Goal: Information Seeking & Learning: Check status

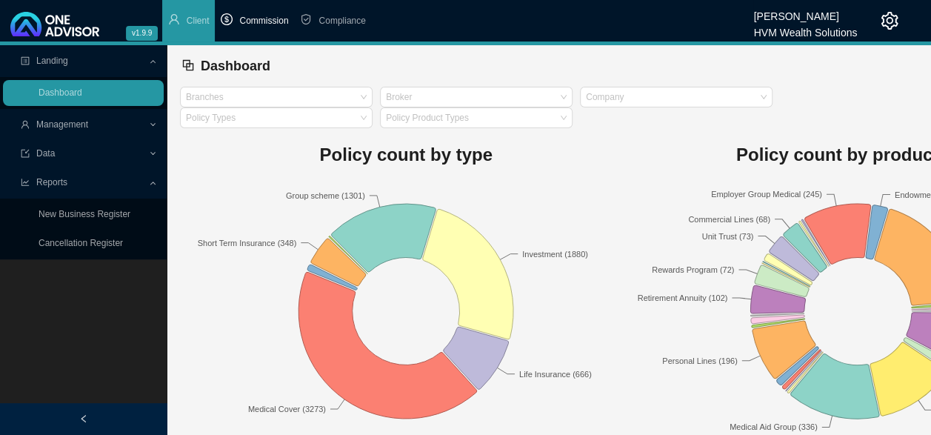
click at [245, 24] on span "Commission" at bounding box center [263, 21] width 49 height 10
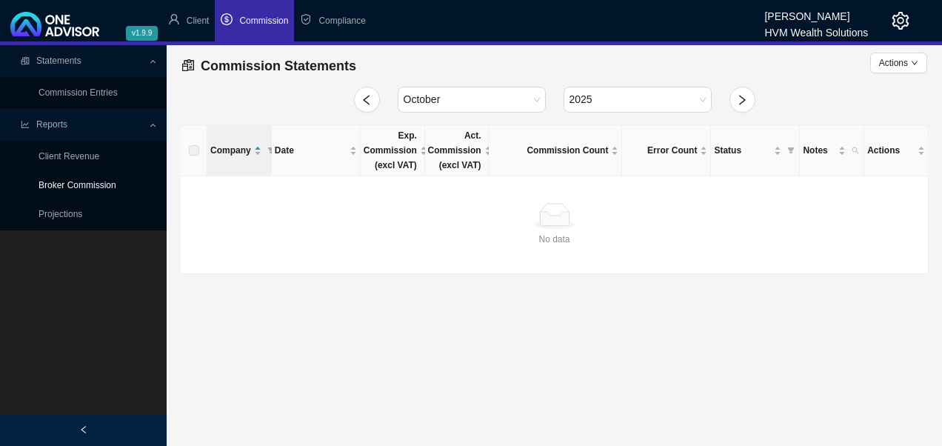
click at [101, 187] on link "Broker Commission" at bounding box center [78, 185] width 78 height 10
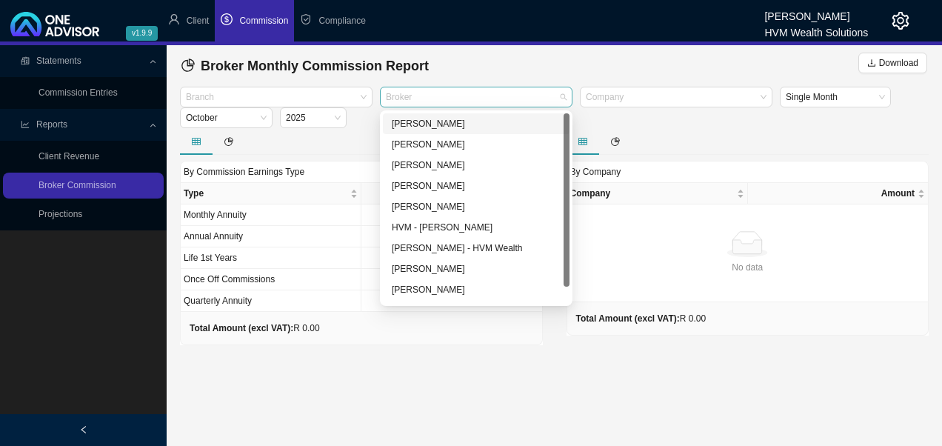
click at [485, 95] on div at bounding box center [469, 97] width 173 height 11
click at [430, 290] on div "[PERSON_NAME]" at bounding box center [476, 289] width 169 height 15
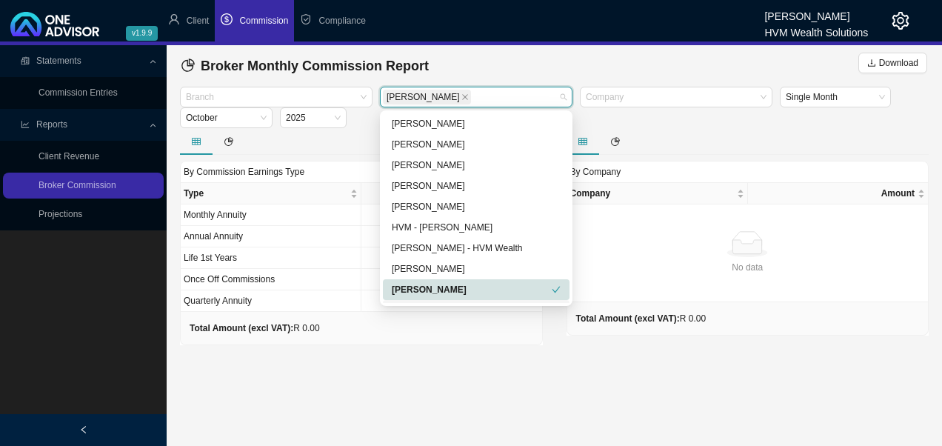
click at [412, 375] on main "Statements Commission Entries Reports Client Revenue Broker Commission Projecti…" at bounding box center [471, 245] width 942 height 401
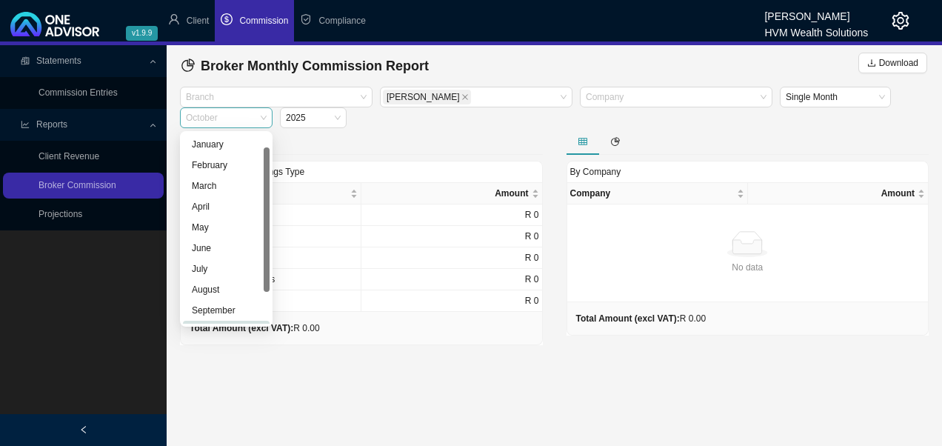
click at [264, 116] on span "October" at bounding box center [226, 117] width 81 height 19
click at [234, 293] on div "September" at bounding box center [226, 292] width 69 height 15
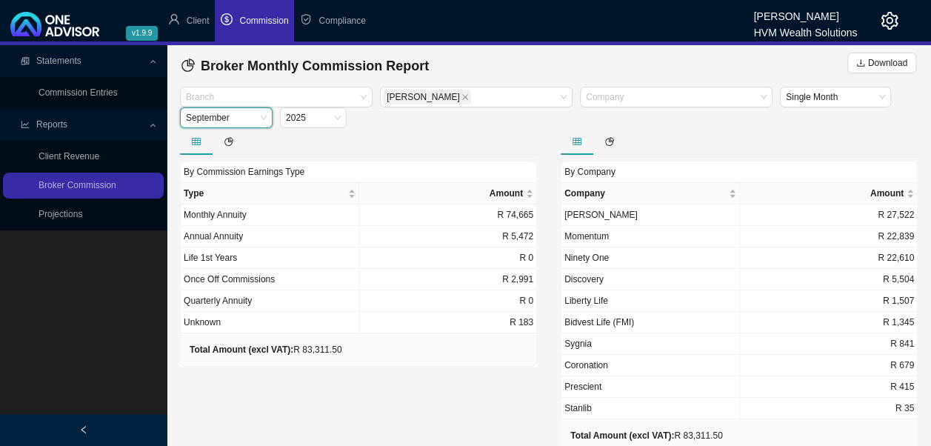
click at [265, 120] on span "September" at bounding box center [226, 117] width 81 height 19
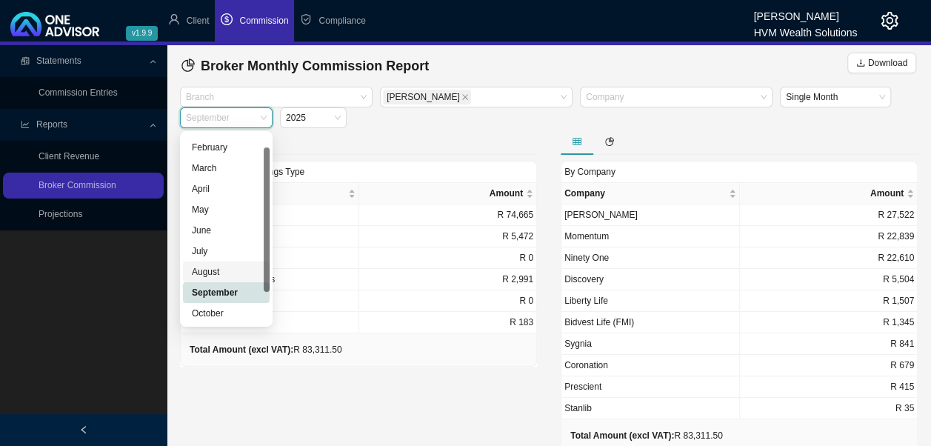
click at [225, 272] on div "August" at bounding box center [226, 271] width 69 height 15
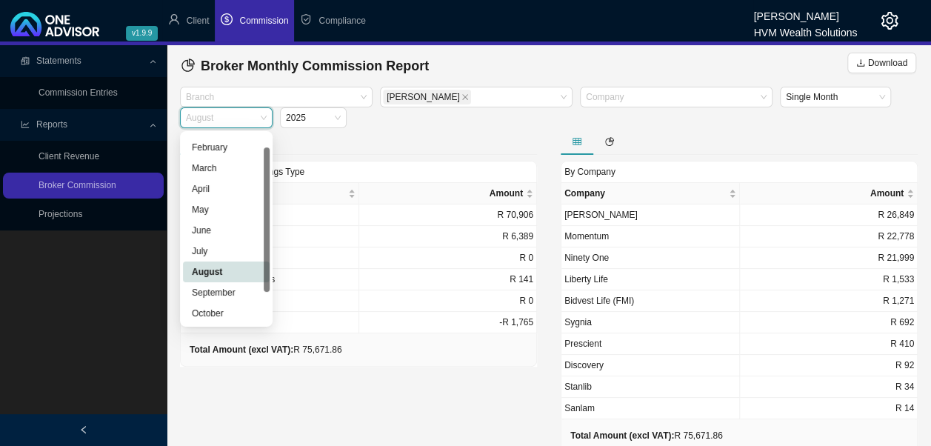
click at [265, 117] on span "August" at bounding box center [226, 117] width 81 height 19
click at [219, 256] on div "July" at bounding box center [226, 251] width 69 height 15
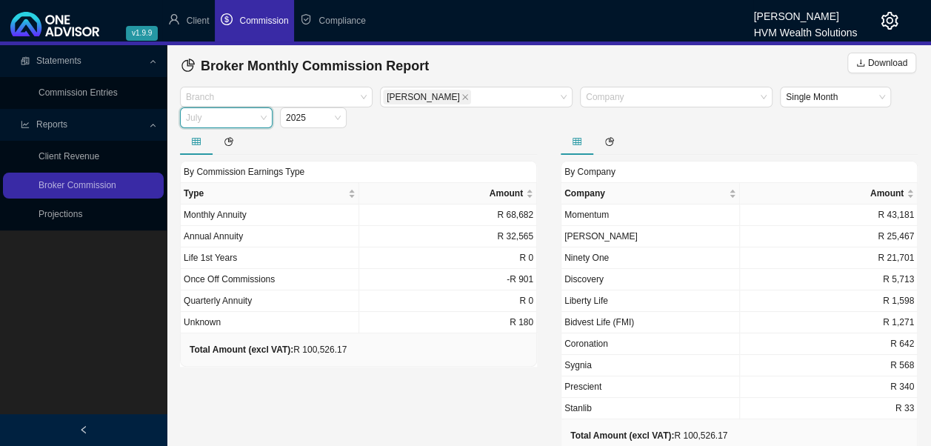
click at [265, 124] on span "July" at bounding box center [226, 117] width 81 height 19
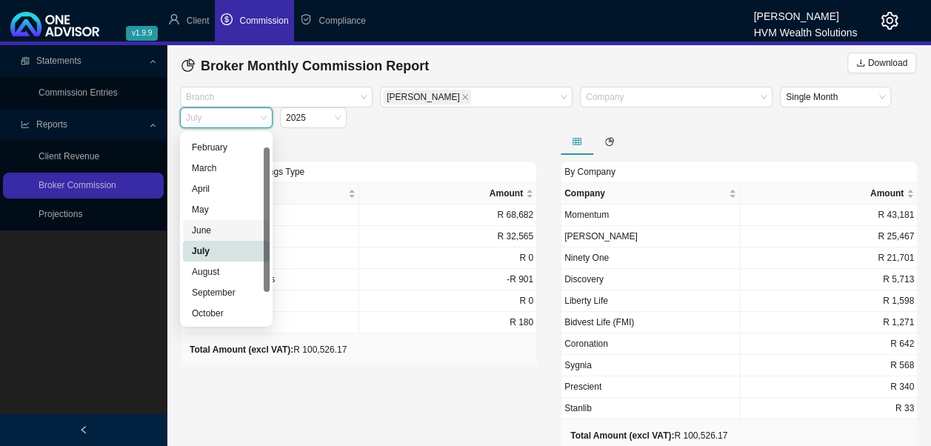
click at [214, 236] on div "June" at bounding box center [226, 230] width 69 height 15
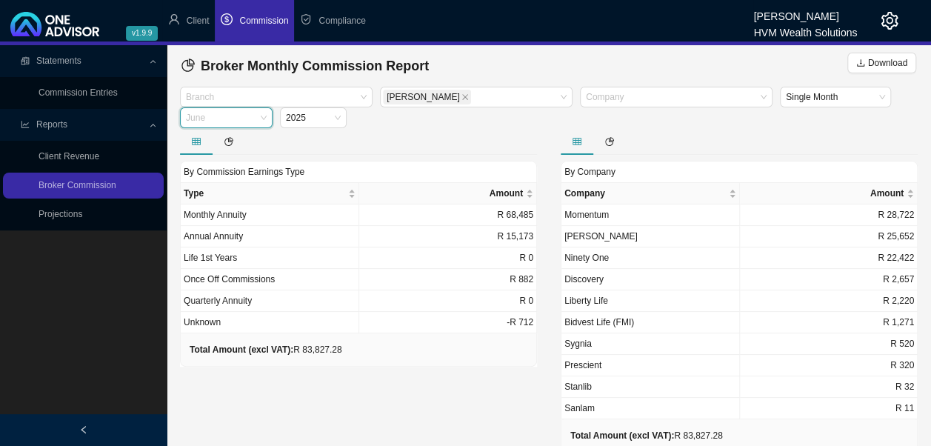
click at [259, 117] on span "June" at bounding box center [226, 117] width 81 height 19
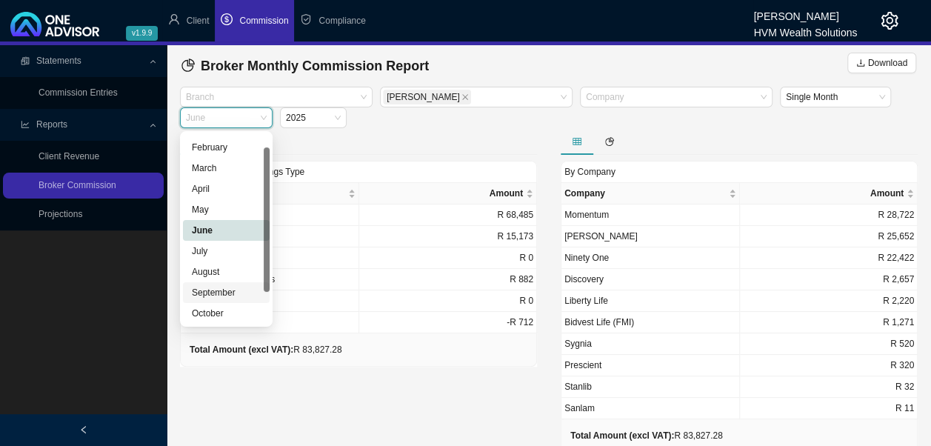
click at [225, 288] on div "September" at bounding box center [226, 292] width 69 height 15
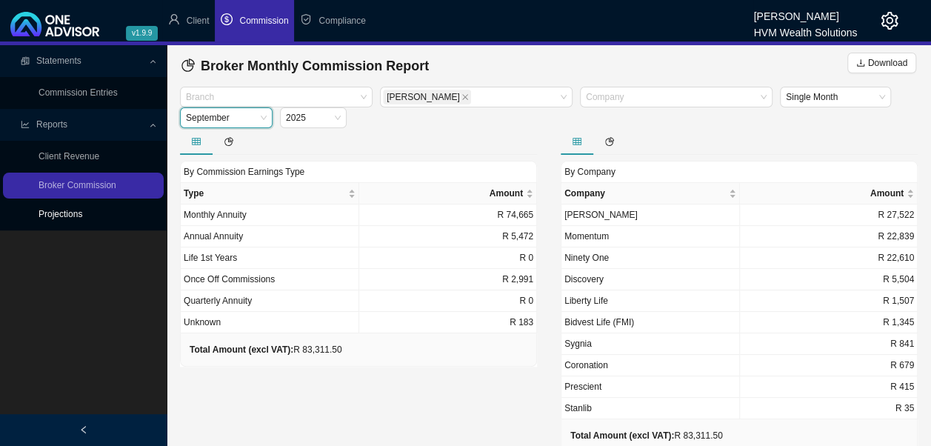
click at [82, 219] on link "Projections" at bounding box center [61, 214] width 44 height 10
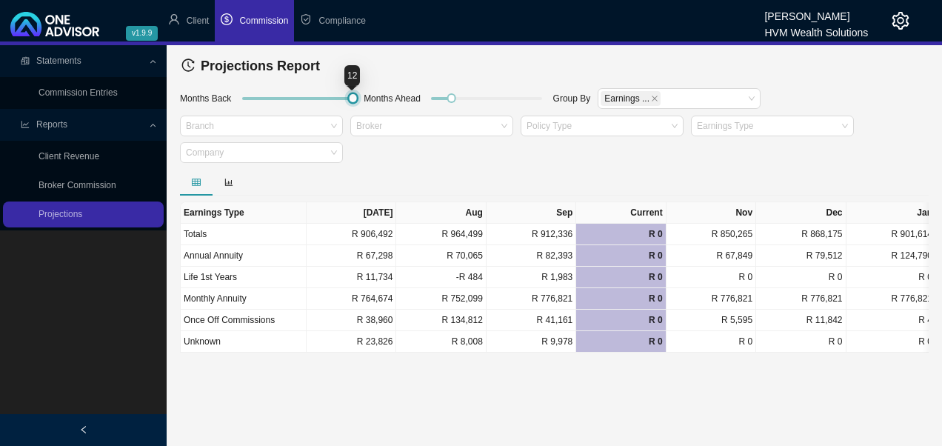
drag, startPoint x: 259, startPoint y: 98, endPoint x: 373, endPoint y: 99, distance: 113.4
click at [372, 99] on div "Months Back Months Ahead Group By Earnings ... Branch Broker Policy Type Earnin…" at bounding box center [554, 128] width 756 height 82
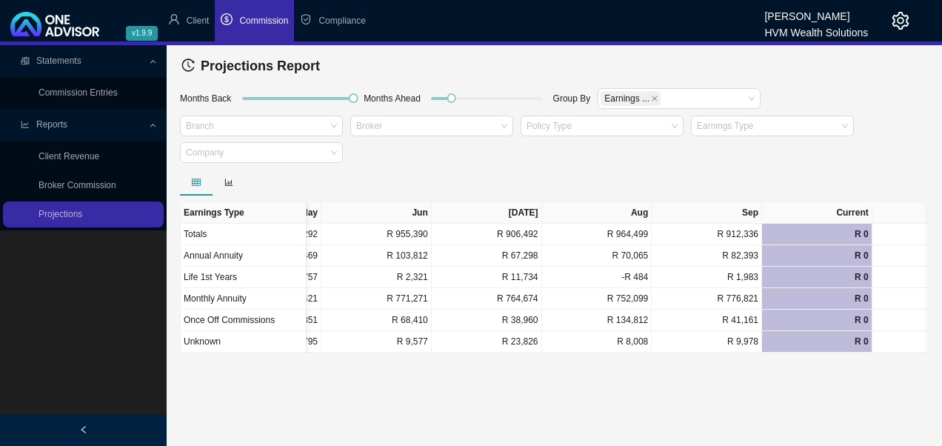
scroll to position [0, 962]
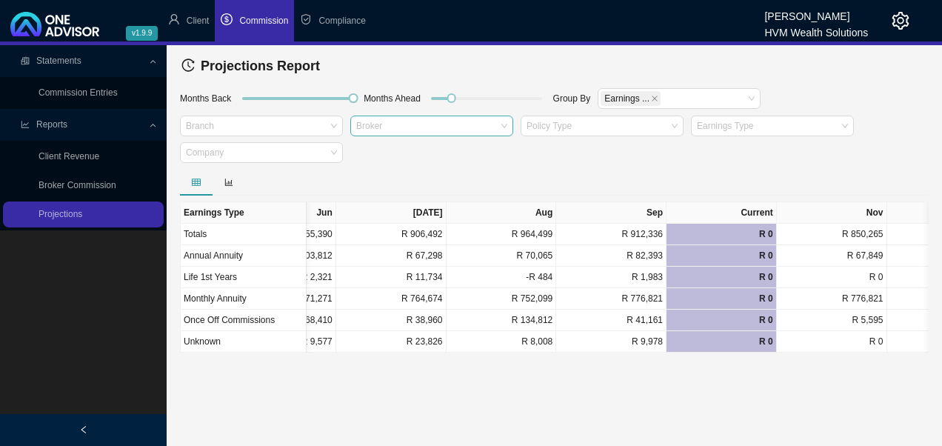
click at [473, 133] on div "Broker" at bounding box center [431, 126] width 163 height 21
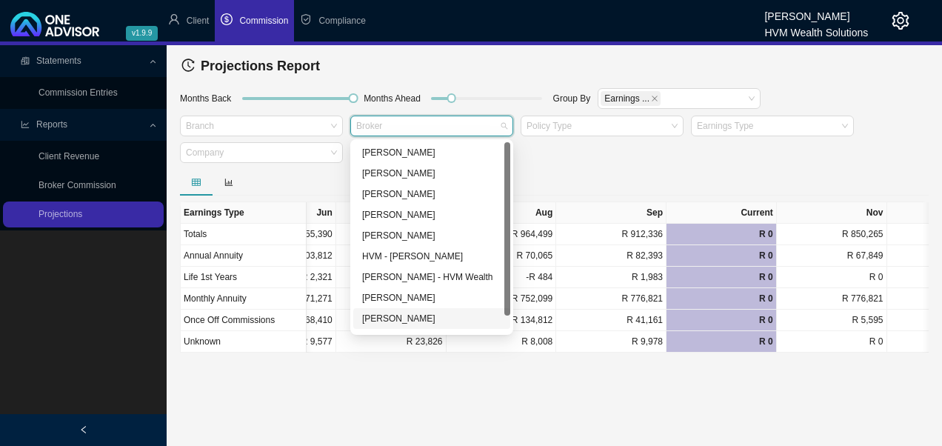
click at [404, 318] on div "[PERSON_NAME]" at bounding box center [431, 318] width 139 height 15
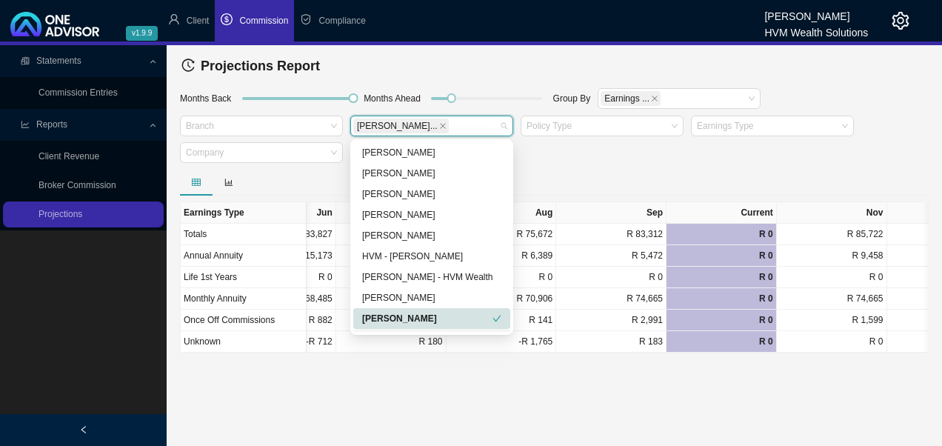
click at [572, 394] on main "Statements Commission Entries Reports Client Revenue Broker Commission Projecti…" at bounding box center [471, 245] width 942 height 401
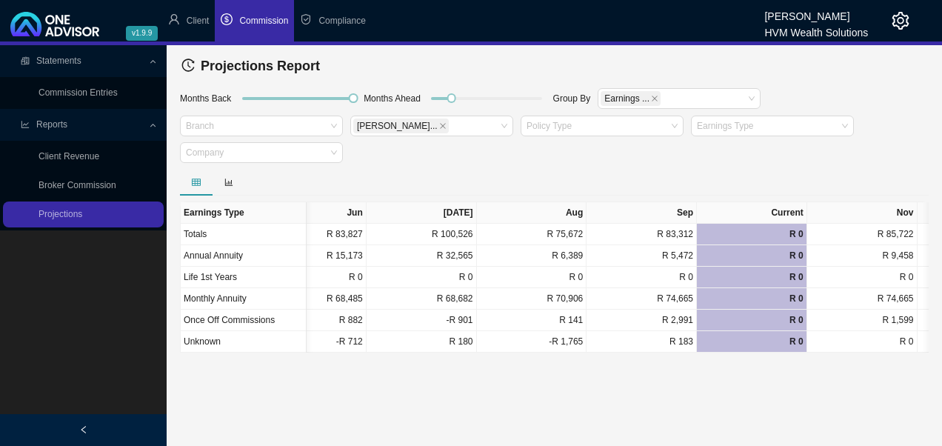
scroll to position [0, 936]
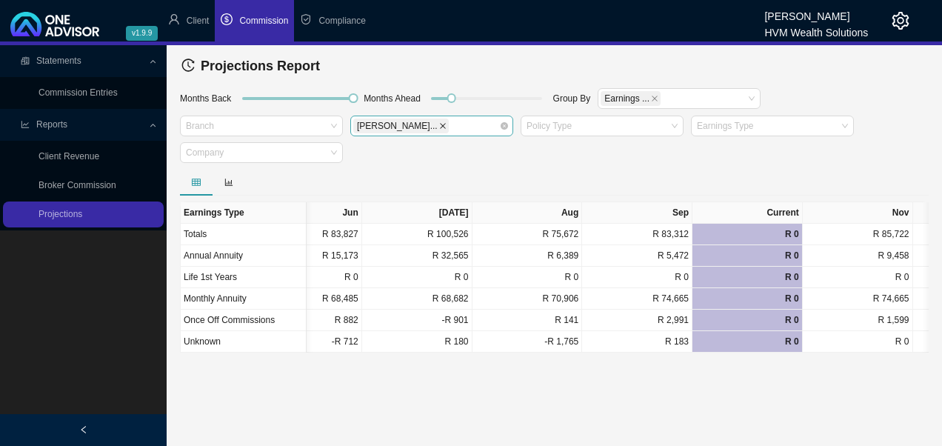
click at [439, 126] on icon "close" at bounding box center [442, 125] width 7 height 7
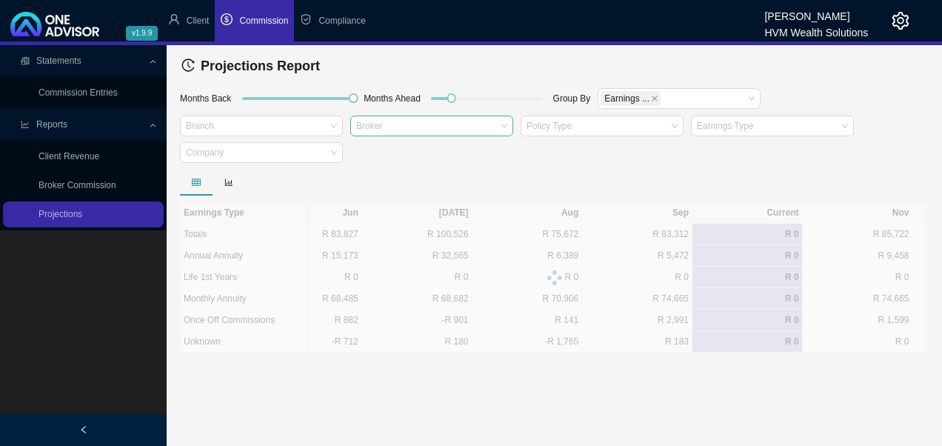
click at [504, 124] on div "Broker" at bounding box center [431, 126] width 163 height 21
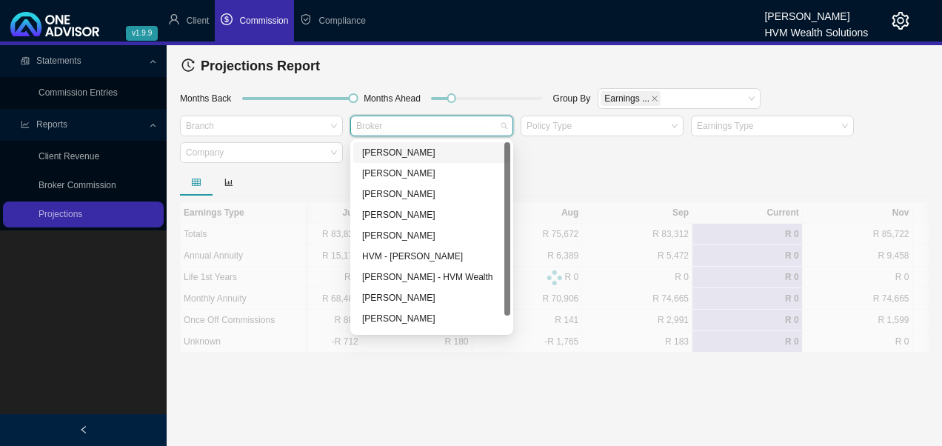
click at [409, 153] on div "[PERSON_NAME]" at bounding box center [431, 152] width 139 height 15
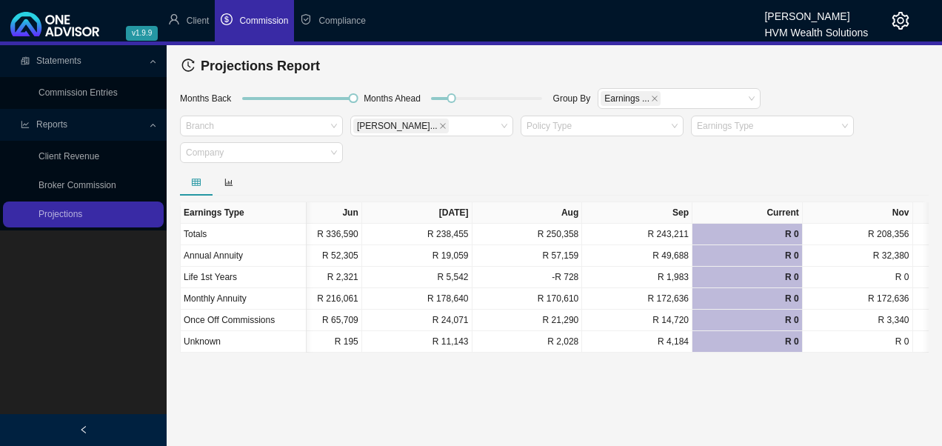
click at [695, 405] on main "Statements Commission Entries Reports Client Revenue Broker Commission Projecti…" at bounding box center [471, 245] width 942 height 401
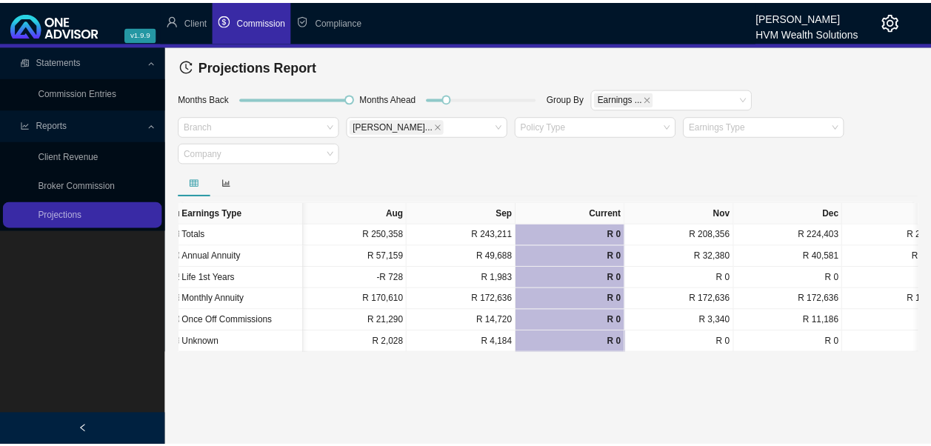
scroll to position [0, 1140]
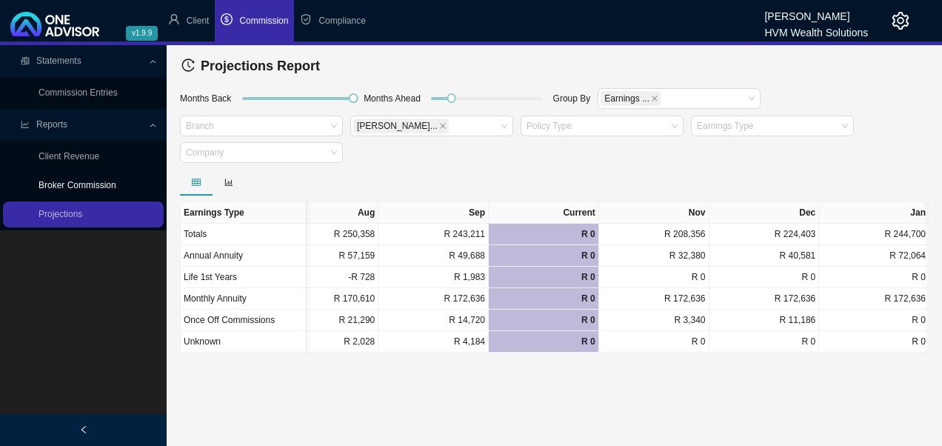
click at [63, 188] on link "Broker Commission" at bounding box center [78, 185] width 78 height 10
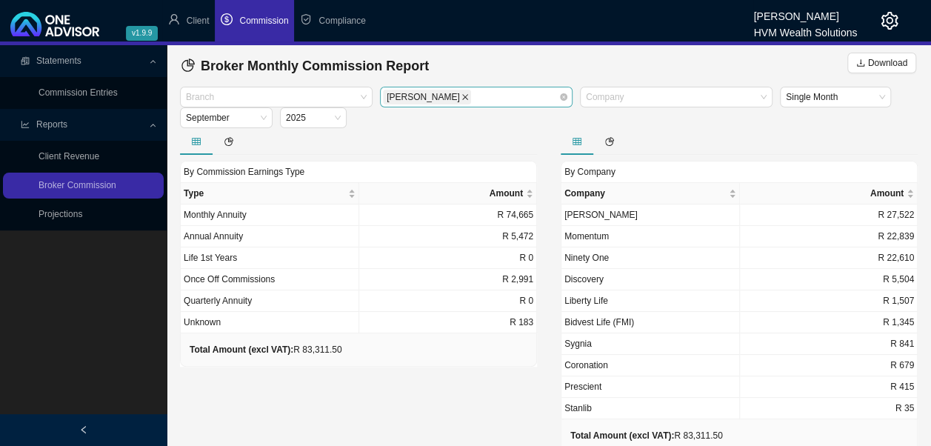
click at [462, 96] on icon "close" at bounding box center [465, 97] width 6 height 6
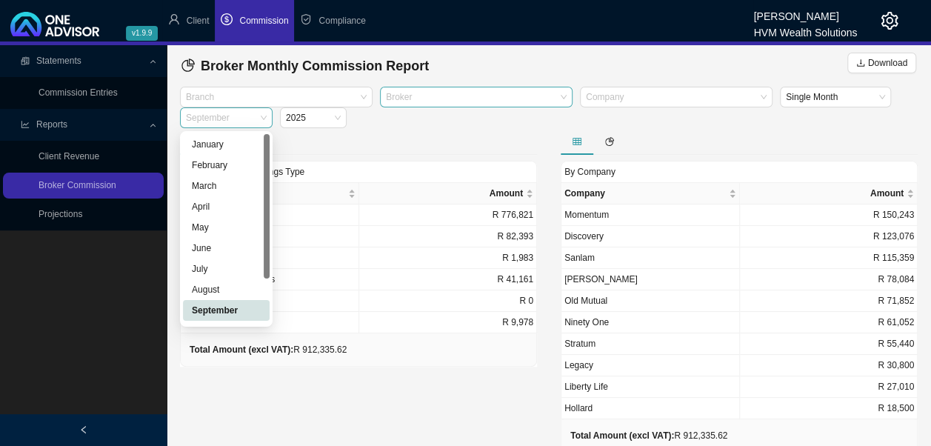
click at [268, 123] on div "September" at bounding box center [226, 117] width 93 height 21
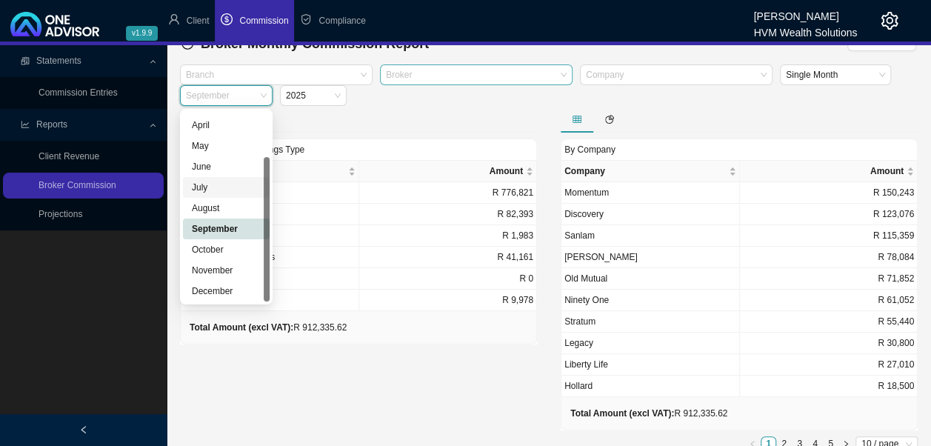
scroll to position [30, 0]
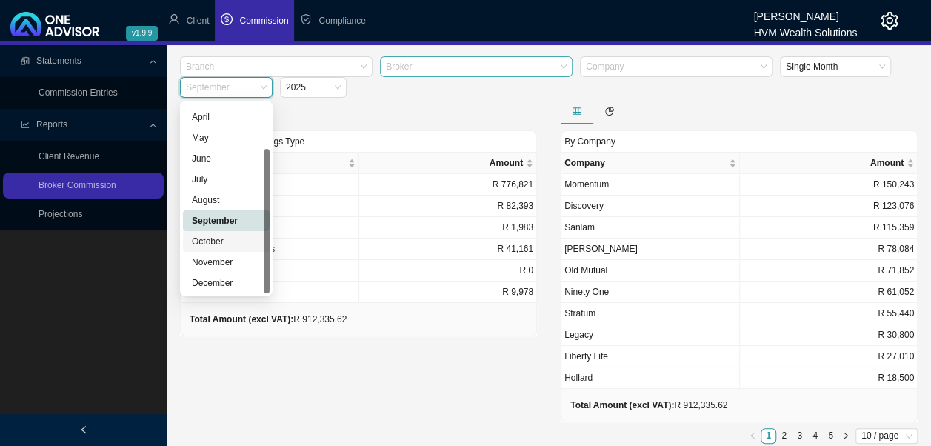
click at [228, 244] on div "October" at bounding box center [226, 241] width 69 height 15
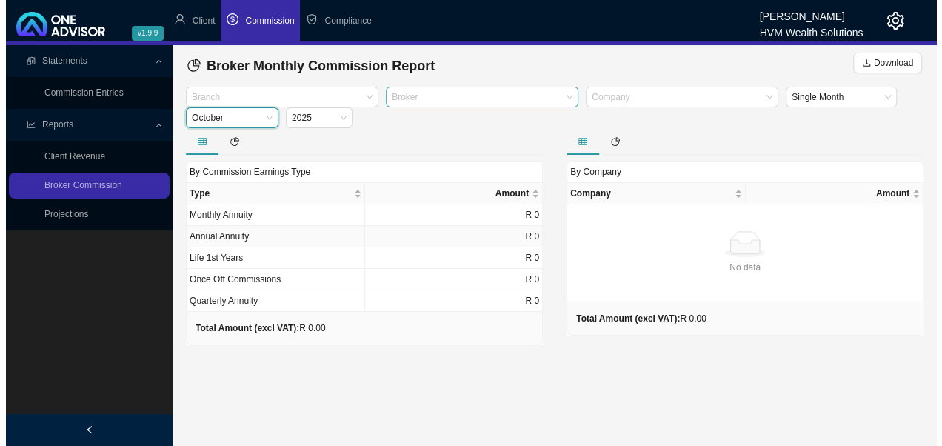
scroll to position [0, 0]
